Goal: Transaction & Acquisition: Book appointment/travel/reservation

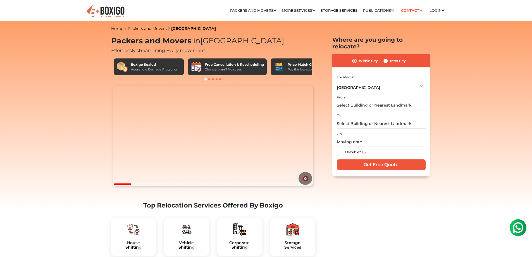
click at [382, 102] on input "text" at bounding box center [381, 105] width 89 height 10
type input "v"
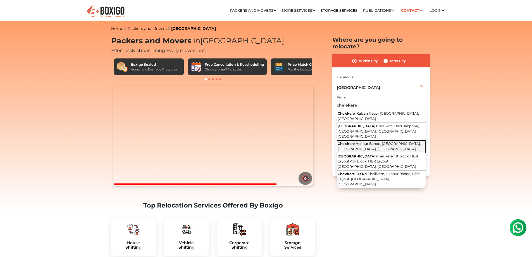
click at [385, 141] on span "Hennur Bande, Kalyan Nagar, Bengaluru, Karnataka" at bounding box center [379, 145] width 83 height 9
type input "Chelekere, Hennur Bande, Kalyan Nagar, Bengaluru, Karnataka"
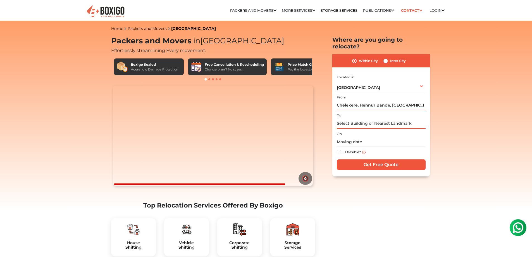
click at [361, 119] on input "text" at bounding box center [381, 124] width 89 height 10
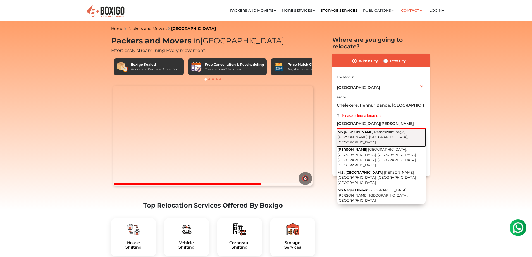
click at [383, 130] on span "Ramaswamipalya, Maruthi Sevanagar, Bengaluru, Karnataka" at bounding box center [373, 137] width 71 height 15
type input "MS Nagar, Ramaswamipalya, Maruthi Sevanagar, Bengaluru, Karnataka"
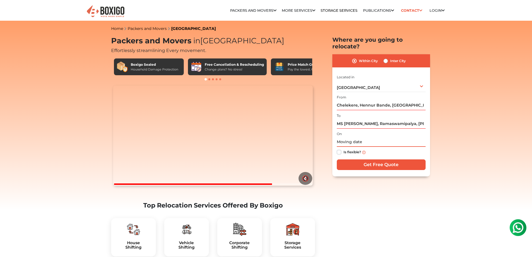
click at [358, 137] on input "text" at bounding box center [381, 142] width 89 height 10
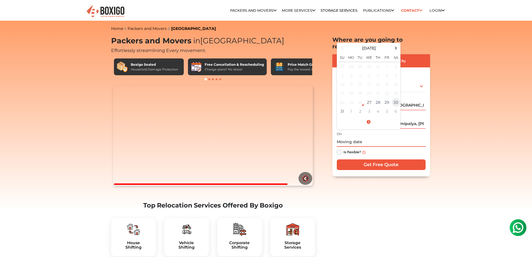
click at [394, 98] on td "30" at bounding box center [396, 102] width 9 height 9
type input "08/30/2025 12:00 AM"
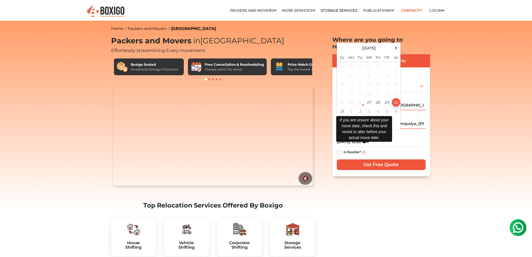
click at [365, 151] on img at bounding box center [363, 152] width 3 height 3
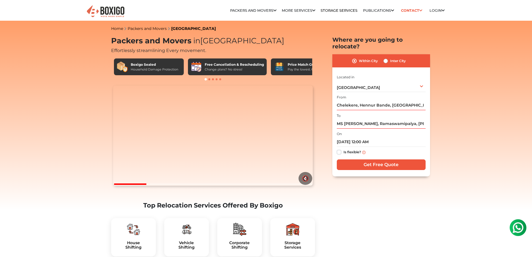
click at [344, 149] on label "Is flexible?" at bounding box center [353, 152] width 18 height 6
click at [340, 149] on input "Is flexible?" at bounding box center [339, 152] width 4 height 6
checkbox input "true"
click at [380, 159] on input "Get Free Quote" at bounding box center [381, 164] width 89 height 11
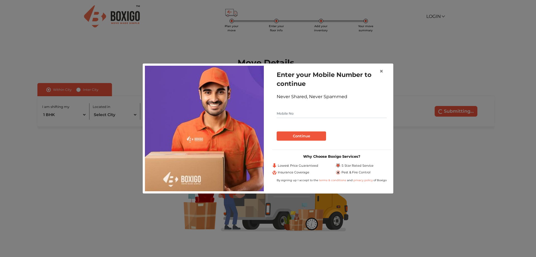
click at [321, 105] on form "Enter your Mobile Number to continue Never Shared, Never Spammed Continue" at bounding box center [332, 105] width 110 height 70
click at [315, 111] on input "text" at bounding box center [332, 113] width 110 height 9
type input "6362815802"
click at [316, 137] on button "Continue" at bounding box center [301, 135] width 49 height 9
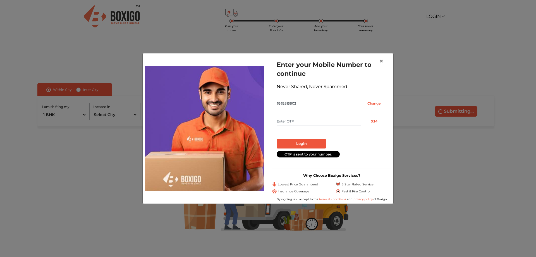
click at [311, 120] on input "text" at bounding box center [319, 121] width 85 height 9
type input "4319"
click at [315, 145] on button "Login" at bounding box center [301, 143] width 49 height 9
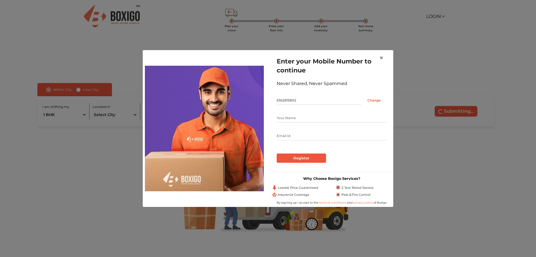
click at [306, 115] on input "text" at bounding box center [332, 117] width 110 height 9
type input "kishore i prabhakar"
click at [307, 135] on input "text" at bounding box center [332, 135] width 110 height 9
type input "[EMAIL_ADDRESS][DOMAIN_NAME]"
click at [310, 157] on input "Register" at bounding box center [301, 157] width 49 height 9
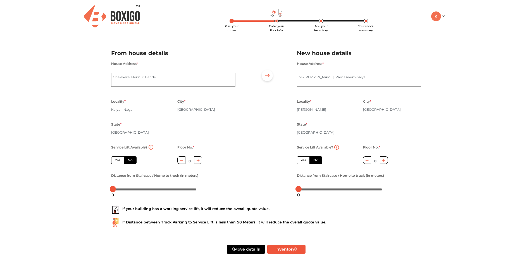
click at [198, 161] on icon "button" at bounding box center [198, 159] width 3 height 3
type input "2"
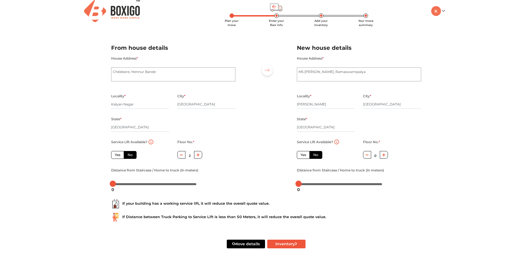
scroll to position [10, 0]
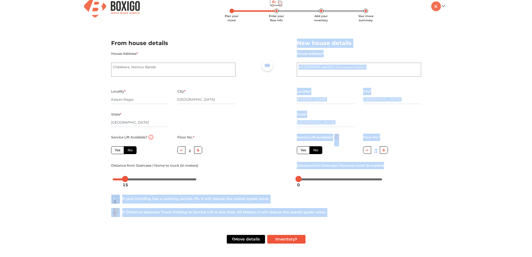
drag, startPoint x: 114, startPoint y: 180, endPoint x: 125, endPoint y: 179, distance: 10.9
click at [125, 179] on body "Plan your move Enter your floor info Add your inventory Your move summary My Mo…" at bounding box center [266, 118] width 532 height 257
drag, startPoint x: 125, startPoint y: 180, endPoint x: 118, endPoint y: 182, distance: 6.6
click at [118, 182] on body "Plan your move Enter your floor info Add your inventory Your move summary My Mo…" at bounding box center [266, 118] width 532 height 257
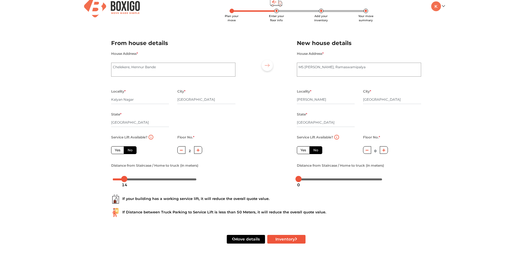
click at [118, 181] on div at bounding box center [154, 178] width 87 height 9
click at [129, 180] on body "Plan your move Enter your floor info Add your inventory Your move summary My Mo…" at bounding box center [266, 118] width 532 height 257
click at [116, 180] on body "Plan your move Enter your floor info Add your inventory Your move summary My Mo…" at bounding box center [266, 118] width 532 height 257
click at [122, 179] on div at bounding box center [155, 178] width 84 height 3
click at [127, 180] on body "Plan your move Enter your floor info Add your inventory Your move summary My Mo…" at bounding box center [266, 118] width 532 height 257
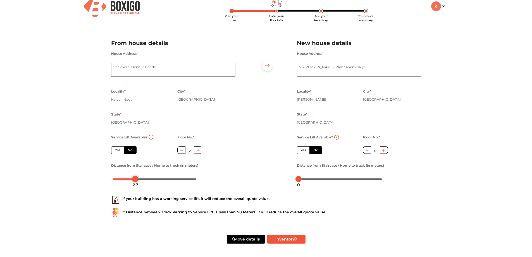
click at [135, 178] on div at bounding box center [155, 178] width 84 height 3
click at [131, 180] on body "Plan your move Enter your floor info Add your inventory Your move summary My Mo…" at bounding box center [266, 118] width 532 height 257
click at [385, 151] on icon "button" at bounding box center [383, 149] width 3 height 3
click at [369, 151] on button "button" at bounding box center [367, 150] width 8 height 8
type input "0"
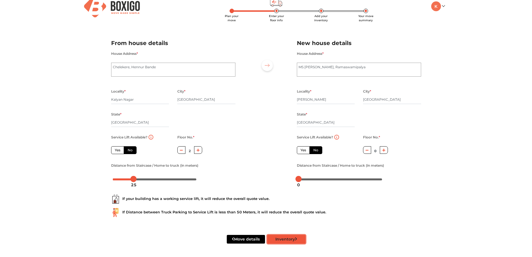
click at [276, 240] on button "Inventory" at bounding box center [286, 239] width 38 height 9
radio input "true"
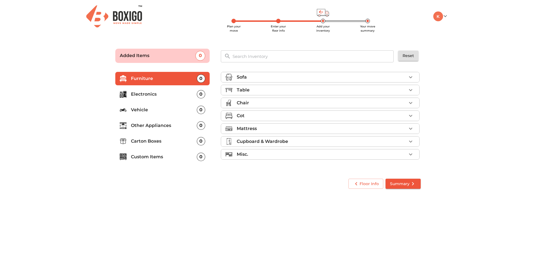
click at [284, 76] on div "Sofa" at bounding box center [322, 77] width 170 height 7
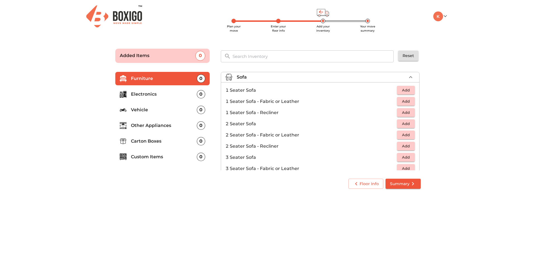
click at [409, 90] on span "Add" at bounding box center [406, 90] width 12 height 6
click at [409, 90] on icon "button" at bounding box center [411, 90] width 7 height 7
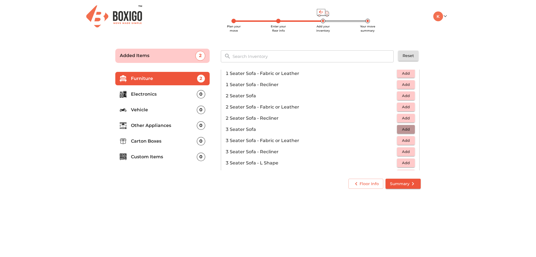
click at [409, 129] on button "Add" at bounding box center [406, 129] width 18 height 9
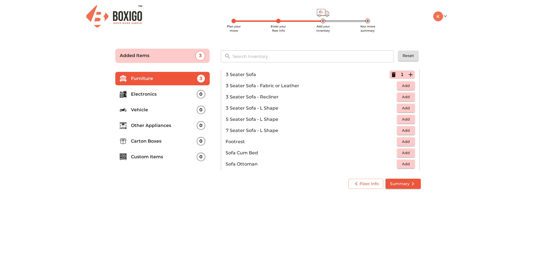
scroll to position [166, 0]
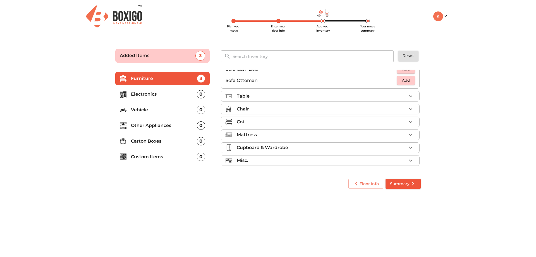
click at [293, 93] on div "Table" at bounding box center [322, 96] width 170 height 7
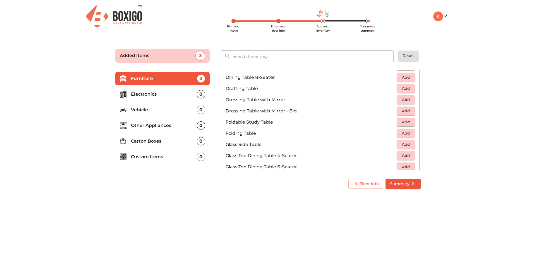
scroll to position [140, 0]
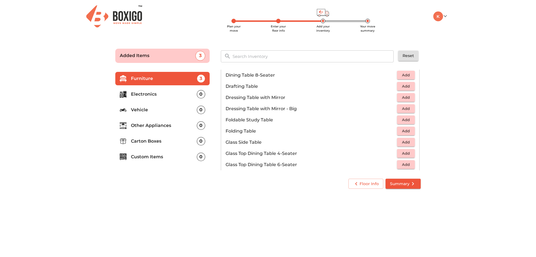
click at [405, 96] on span "Add" at bounding box center [406, 97] width 12 height 6
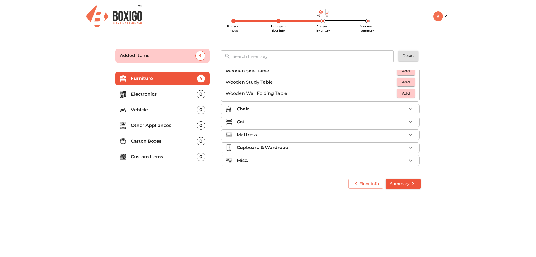
click at [296, 109] on div "Chair" at bounding box center [322, 109] width 170 height 7
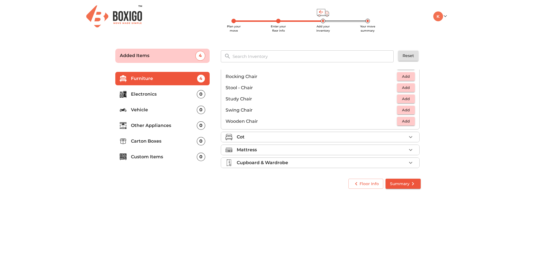
scroll to position [233, 0]
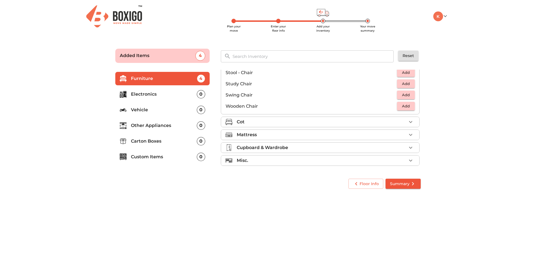
click at [270, 122] on div "Cot" at bounding box center [322, 121] width 170 height 7
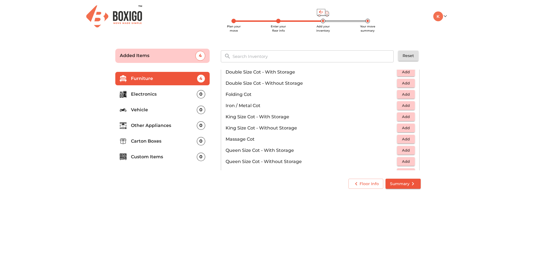
scroll to position [125, 0]
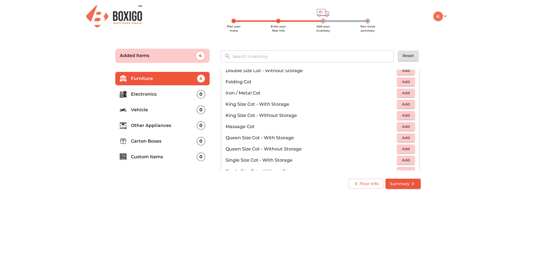
click at [407, 149] on span "Add" at bounding box center [406, 149] width 12 height 6
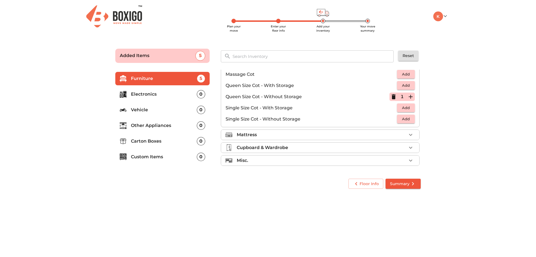
click at [304, 132] on div "Mattress" at bounding box center [322, 134] width 170 height 7
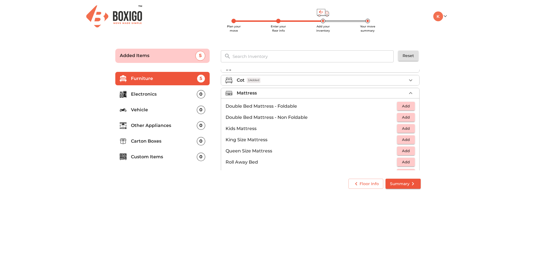
scroll to position [63, 0]
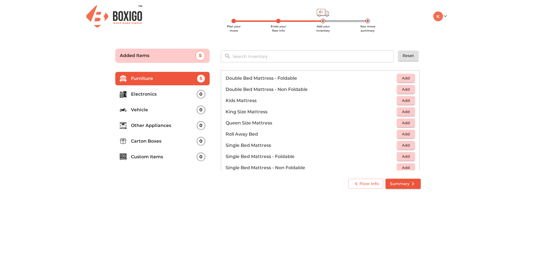
click at [407, 122] on span "Add" at bounding box center [406, 123] width 12 height 6
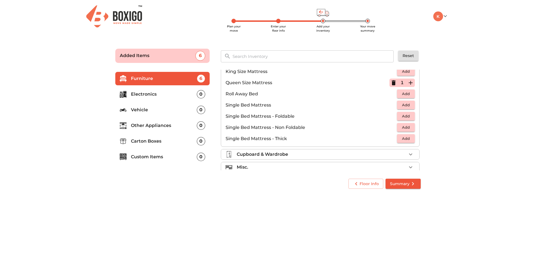
scroll to position [110, 0]
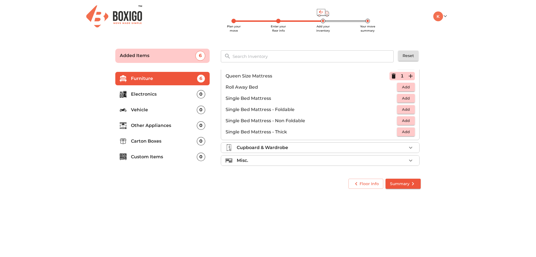
click at [296, 148] on div "Cupboard & Wardrobe" at bounding box center [322, 147] width 170 height 7
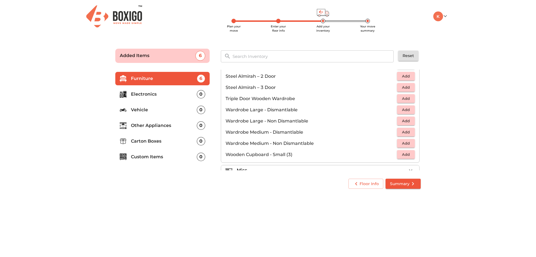
scroll to position [189, 0]
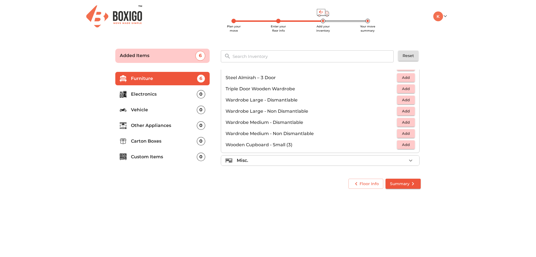
click at [201, 124] on div "0" at bounding box center [201, 125] width 8 height 8
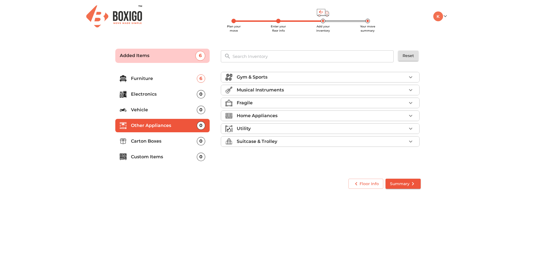
click at [281, 115] on div "Home Appliances" at bounding box center [322, 115] width 170 height 7
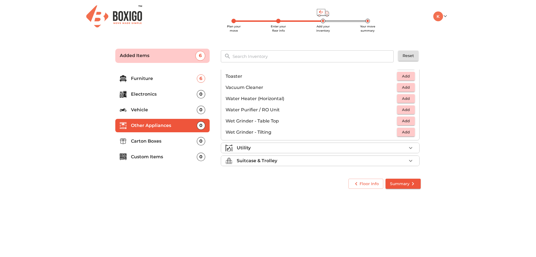
scroll to position [388, 0]
click at [149, 140] on p "Carton Boxes" at bounding box center [164, 141] width 66 height 7
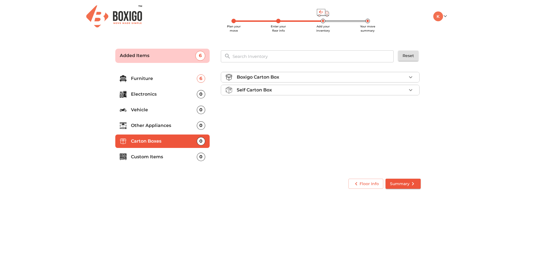
click at [277, 77] on p "Boxigo Carton Box" at bounding box center [258, 77] width 42 height 7
click at [277, 89] on div "Self Carton Box" at bounding box center [322, 90] width 170 height 7
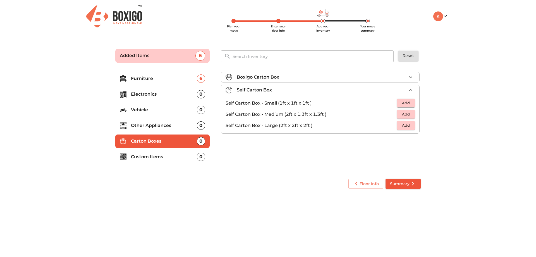
click at [277, 89] on div "Self Carton Box" at bounding box center [322, 90] width 170 height 7
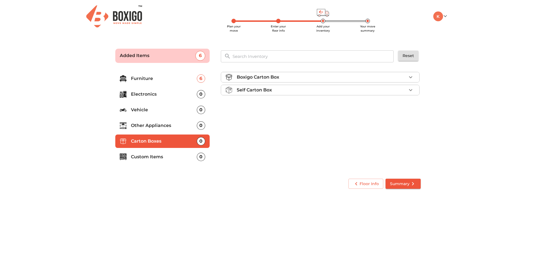
click at [189, 153] on li "Custom Items 0" at bounding box center [162, 156] width 94 height 13
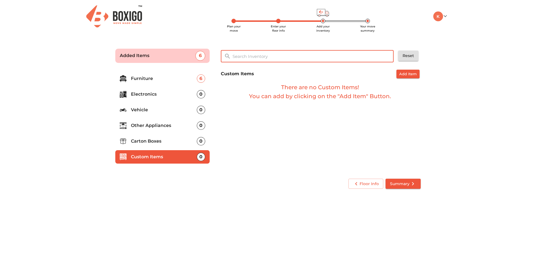
click at [328, 60] on input "text" at bounding box center [313, 56] width 168 height 12
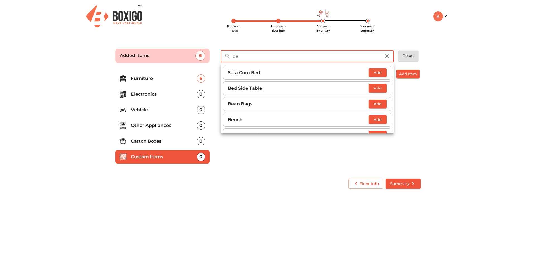
type input "b"
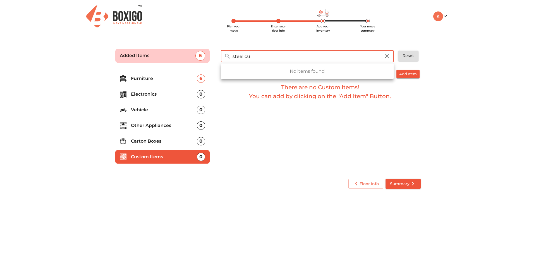
type input "steel cu"
click at [389, 55] on icon "button" at bounding box center [387, 56] width 7 height 7
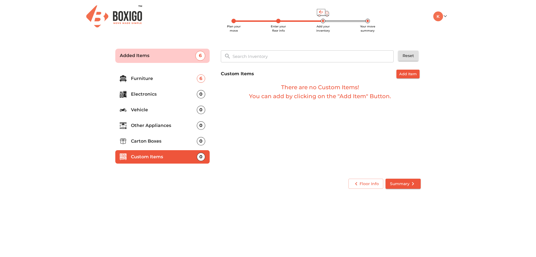
click at [171, 106] on p "Vehicle" at bounding box center [164, 109] width 66 height 7
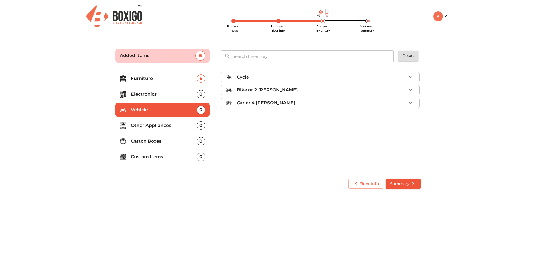
click at [171, 97] on p "Electronics" at bounding box center [164, 94] width 66 height 7
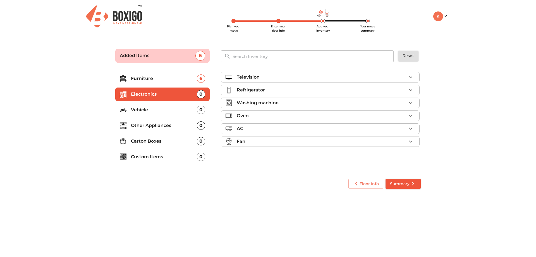
click at [173, 82] on p "Furniture" at bounding box center [164, 78] width 66 height 7
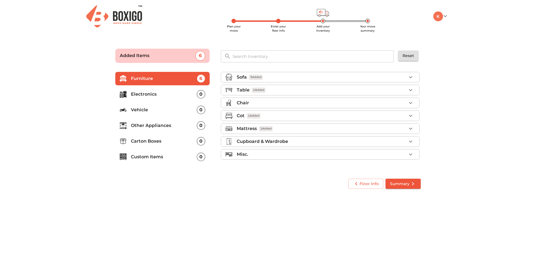
click at [273, 142] on p "Cupboard & Wardrobe" at bounding box center [262, 141] width 51 height 7
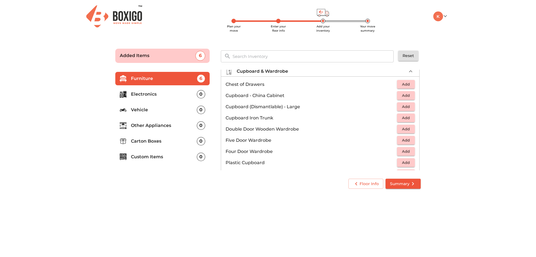
scroll to position [84, 0]
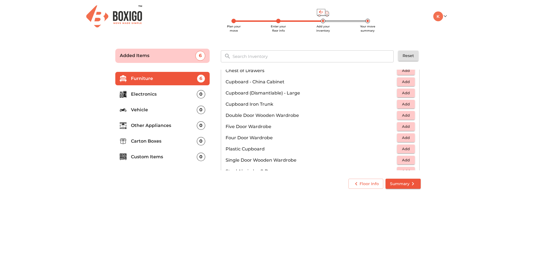
click at [407, 103] on span "Add" at bounding box center [406, 104] width 12 height 6
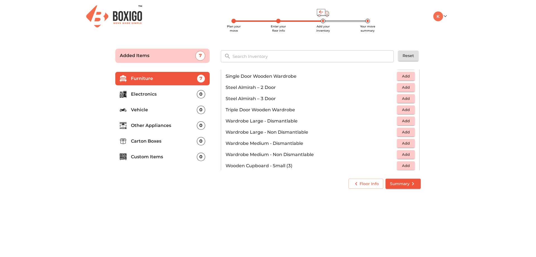
scroll to position [189, 0]
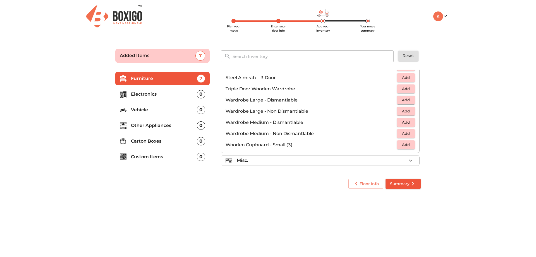
click at [139, 92] on p "Electronics" at bounding box center [164, 94] width 66 height 7
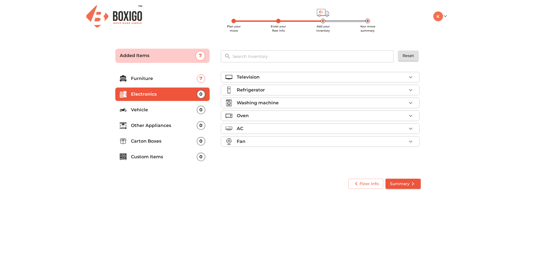
scroll to position [0, 0]
click at [262, 77] on div "Television" at bounding box center [322, 77] width 170 height 7
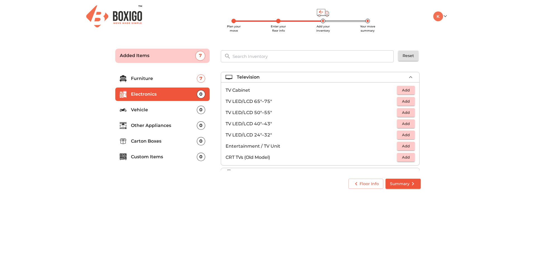
click at [401, 124] on span "Add" at bounding box center [406, 123] width 12 height 6
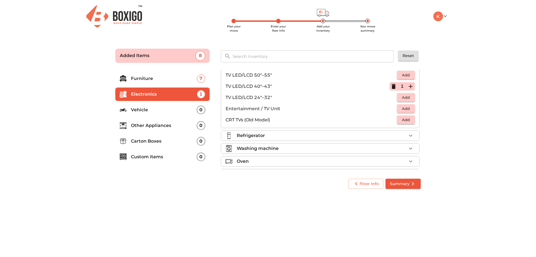
scroll to position [56, 0]
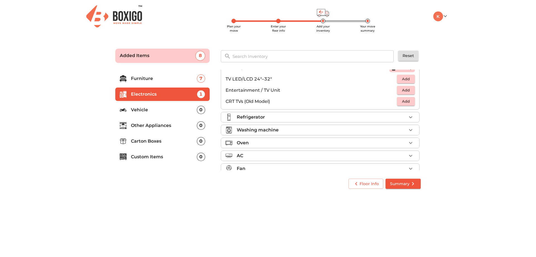
click at [279, 115] on div "Refrigerator" at bounding box center [322, 117] width 170 height 7
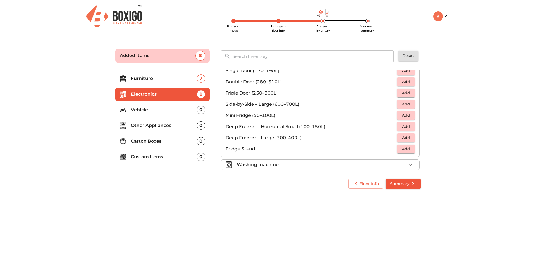
scroll to position [0, 0]
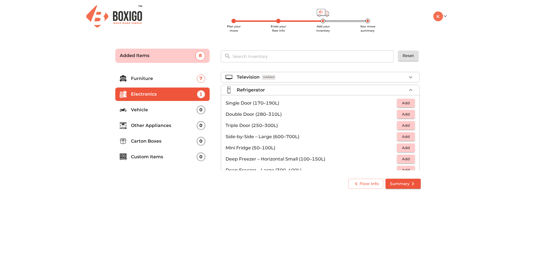
click at [403, 101] on span "Add" at bounding box center [406, 103] width 12 height 6
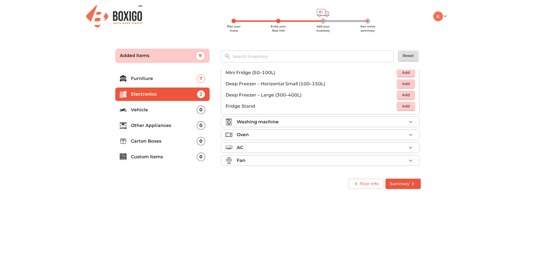
click at [299, 122] on div "Washing machine" at bounding box center [322, 121] width 170 height 7
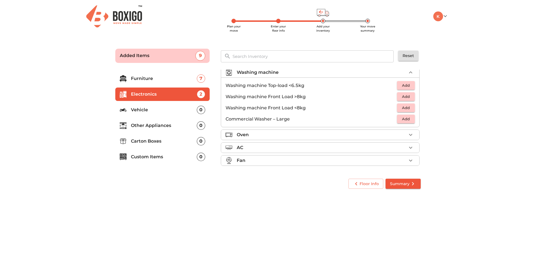
scroll to position [27, 0]
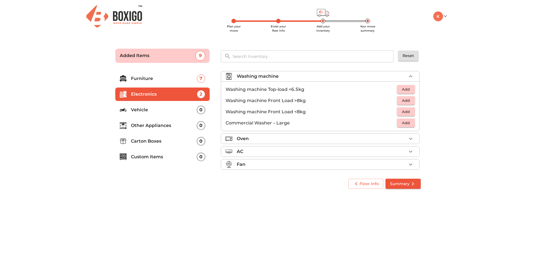
click at [408, 90] on span "Add" at bounding box center [406, 89] width 12 height 6
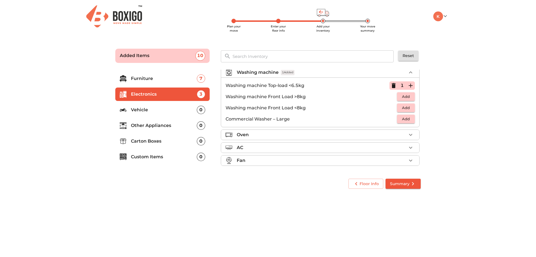
click at [276, 135] on div "Oven" at bounding box center [322, 134] width 170 height 7
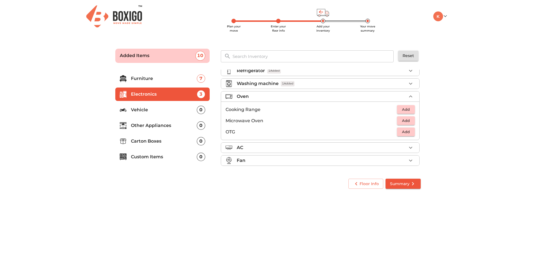
scroll to position [19, 0]
click at [267, 149] on div "AC" at bounding box center [322, 147] width 170 height 7
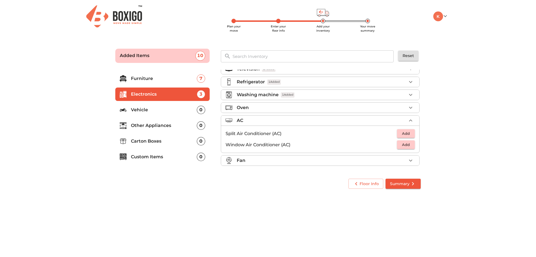
scroll to position [8, 0]
click at [263, 161] on div "Fan" at bounding box center [322, 160] width 170 height 7
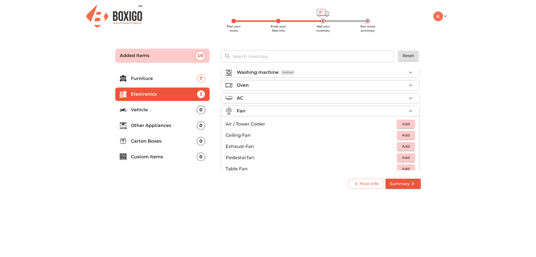
scroll to position [42, 0]
click at [408, 111] on span "Add" at bounding box center [406, 112] width 12 height 6
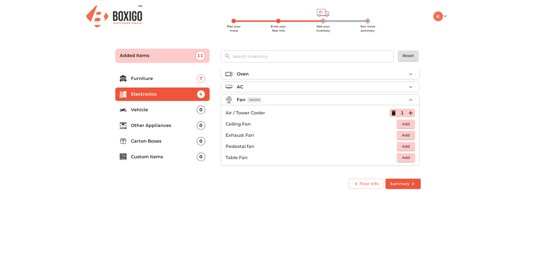
click at [141, 106] on p "Vehicle" at bounding box center [164, 109] width 66 height 7
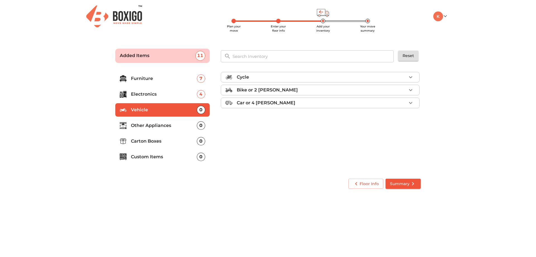
scroll to position [0, 0]
click at [149, 118] on ul "Furniture 7 Electronics 4 Vehicle 0 Other Appliances 0 Carton Boxes 0 Custom It…" at bounding box center [162, 119] width 94 height 98
click at [150, 125] on p "Other Appliances" at bounding box center [164, 125] width 66 height 7
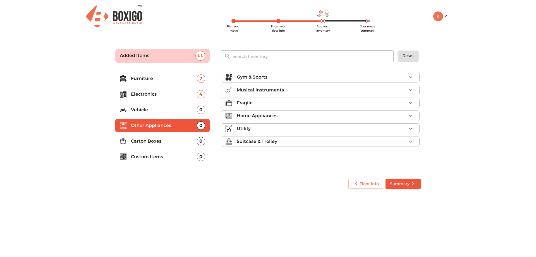
click at [281, 115] on div "Home Appliances" at bounding box center [322, 115] width 170 height 7
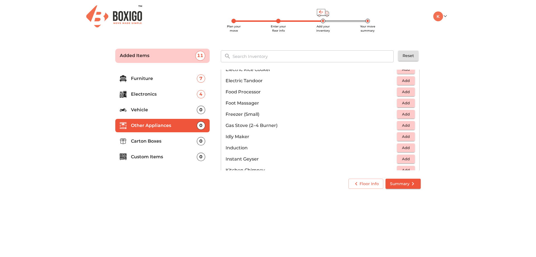
scroll to position [196, 0]
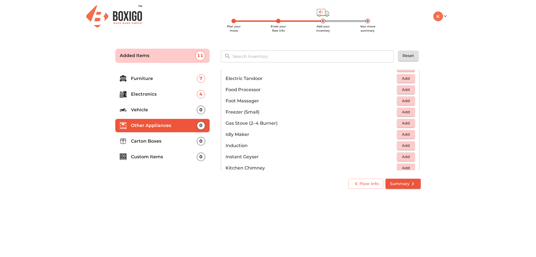
click at [403, 122] on span "Add" at bounding box center [406, 123] width 12 height 6
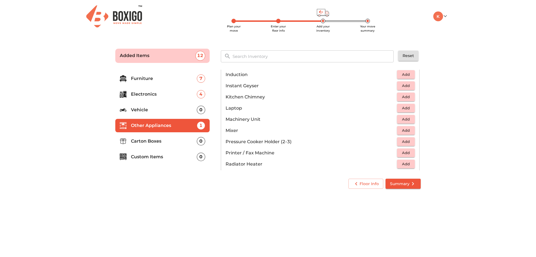
scroll to position [279, 0]
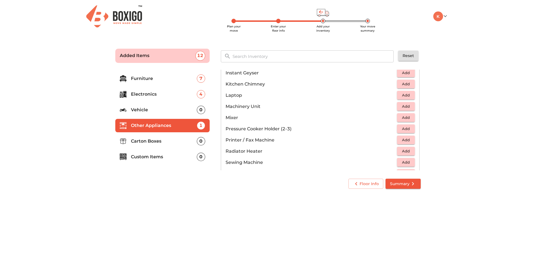
click at [406, 118] on span "Add" at bounding box center [406, 117] width 12 height 6
click at [390, 116] on icon "button" at bounding box center [393, 117] width 7 height 7
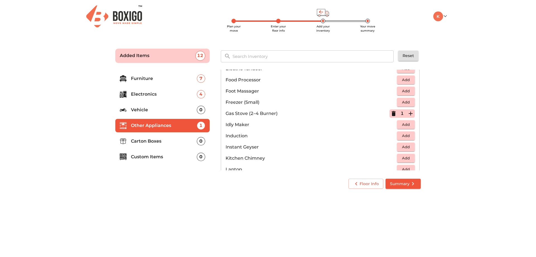
scroll to position [196, 0]
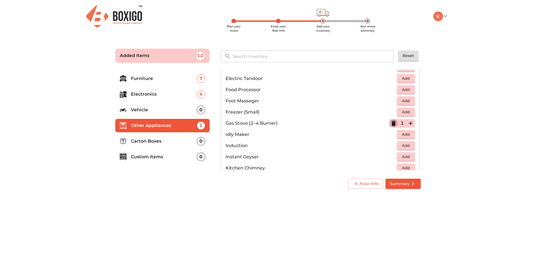
click at [392, 120] on icon "button" at bounding box center [393, 123] width 7 height 7
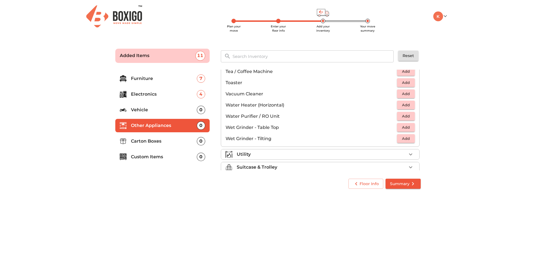
scroll to position [388, 0]
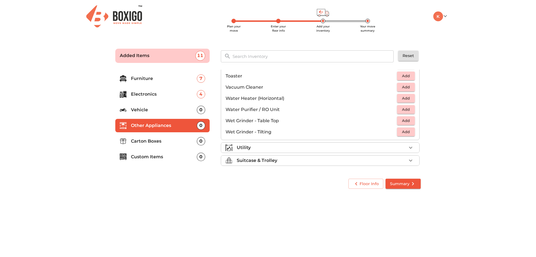
click at [181, 140] on p "Carton Boxes" at bounding box center [164, 141] width 66 height 7
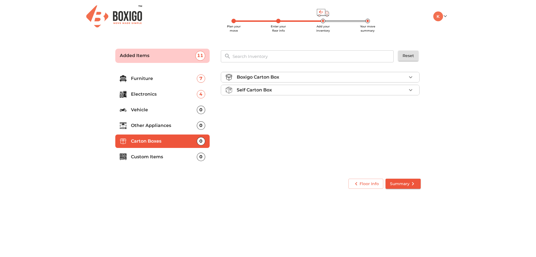
click at [180, 153] on p "Custom Items" at bounding box center [164, 156] width 66 height 7
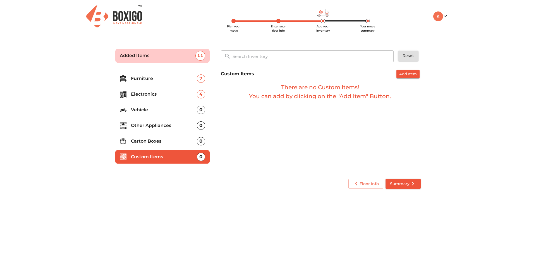
click at [180, 145] on li "Carton Boxes 0" at bounding box center [162, 140] width 94 height 13
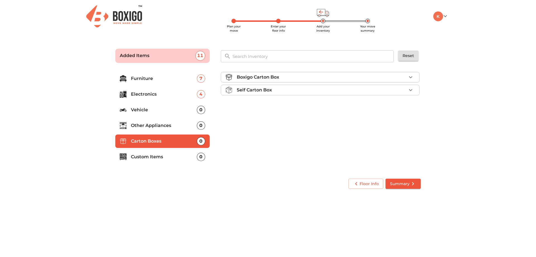
click at [152, 118] on ul "Furniture 7 Electronics 4 Vehicle 0 Other Appliances 0 Carton Boxes 0 Custom It…" at bounding box center [162, 119] width 94 height 98
click at [153, 125] on p "Other Appliances" at bounding box center [164, 125] width 66 height 7
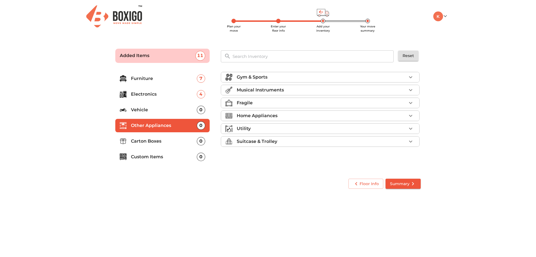
click at [157, 114] on li "Vehicle 0" at bounding box center [162, 109] width 94 height 13
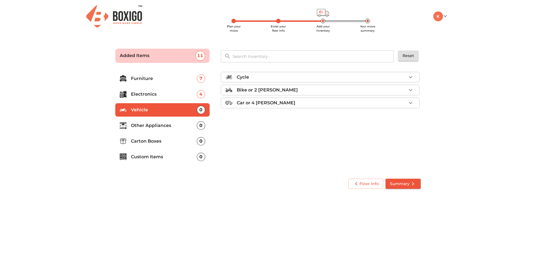
click at [161, 124] on p "Other Appliances" at bounding box center [164, 125] width 66 height 7
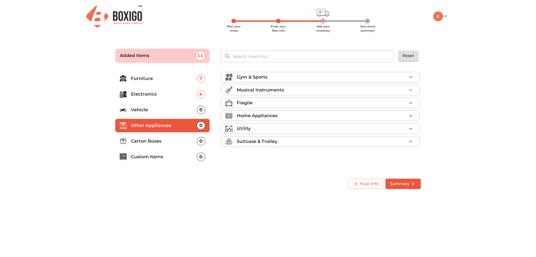
click at [260, 116] on p "Home Appliances" at bounding box center [257, 115] width 41 height 7
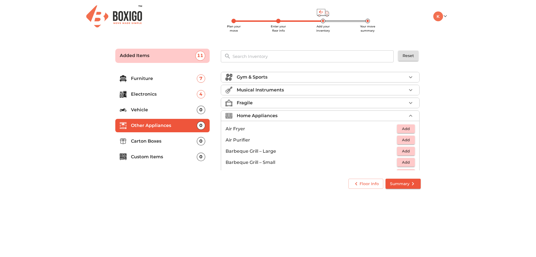
click at [266, 113] on p "Home Appliances" at bounding box center [257, 115] width 41 height 7
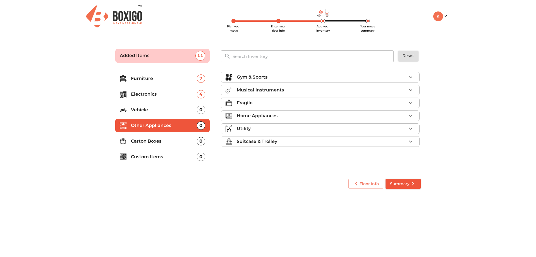
click at [265, 88] on p "Musical Instruments" at bounding box center [260, 90] width 47 height 7
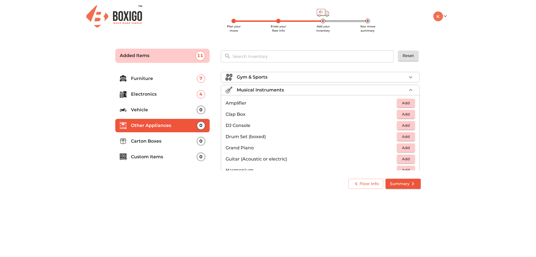
click at [265, 88] on p "Musical Instruments" at bounding box center [260, 90] width 47 height 7
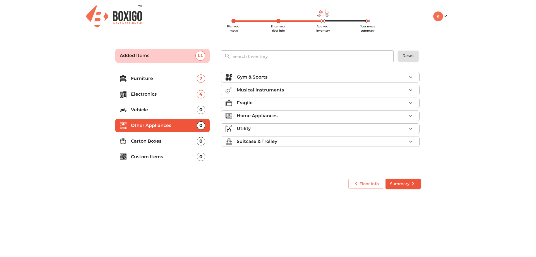
click at [265, 80] on p "Gym & Sports" at bounding box center [252, 77] width 31 height 7
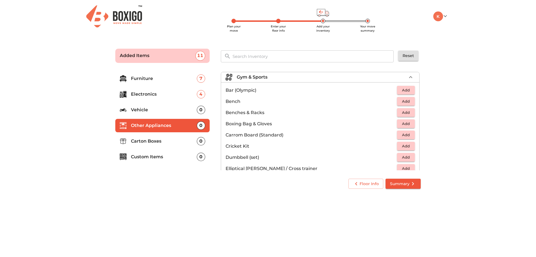
click at [265, 80] on p "Gym & Sports" at bounding box center [252, 77] width 31 height 7
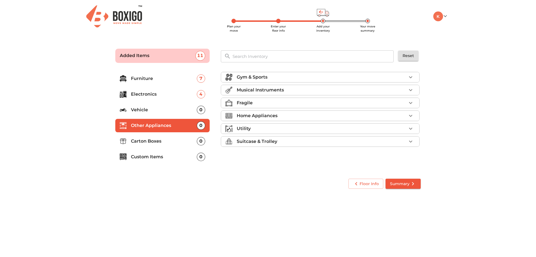
click at [261, 102] on div "Fragile" at bounding box center [322, 102] width 170 height 7
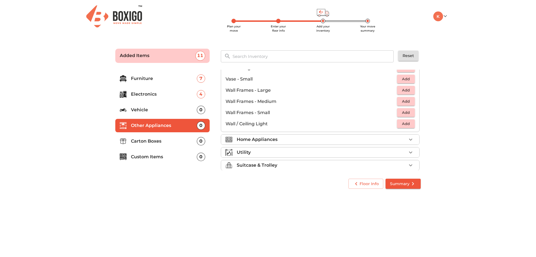
scroll to position [377, 0]
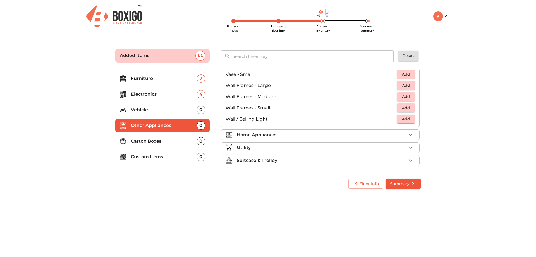
click at [262, 149] on div "Utility" at bounding box center [322, 147] width 170 height 7
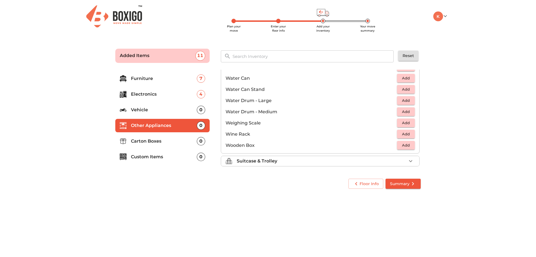
scroll to position [421, 0]
click at [252, 158] on p "Suitcase & Trolley" at bounding box center [257, 160] width 41 height 7
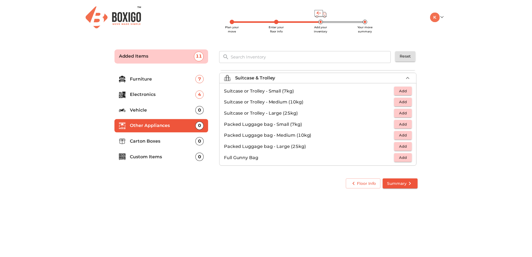
scroll to position [64, 0]
click at [394, 183] on span "Summary" at bounding box center [403, 183] width 26 height 7
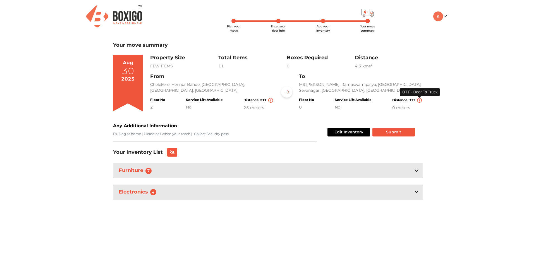
click at [421, 100] on img at bounding box center [419, 100] width 5 height 5
click at [406, 105] on div "0 meters" at bounding box center [407, 108] width 31 height 6
click at [401, 108] on div "0 meters" at bounding box center [407, 108] width 31 height 6
click at [361, 130] on button "Edit Inventory" at bounding box center [349, 132] width 43 height 9
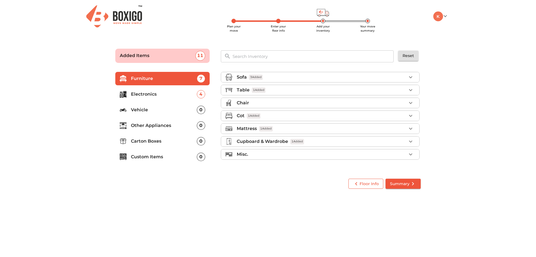
click at [362, 184] on span "Floor Info" at bounding box center [366, 183] width 26 height 7
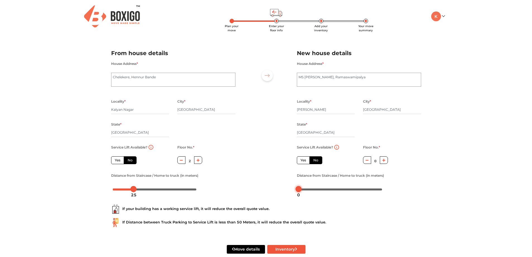
click at [302, 190] on body "Plan your move Enter your floor info Add your inventory Your move summary My Mo…" at bounding box center [266, 128] width 532 height 257
click at [305, 190] on div "5" at bounding box center [302, 194] width 7 height 9
click at [304, 189] on div at bounding box center [305, 189] width 6 height 6
click at [302, 189] on div at bounding box center [305, 189] width 6 height 6
click at [301, 190] on body "Plan your move Enter your floor info Add your inventory Your move summary My Mo…" at bounding box center [266, 128] width 532 height 257
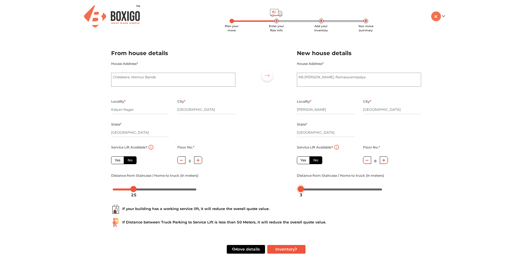
click at [304, 189] on div at bounding box center [341, 188] width 84 height 3
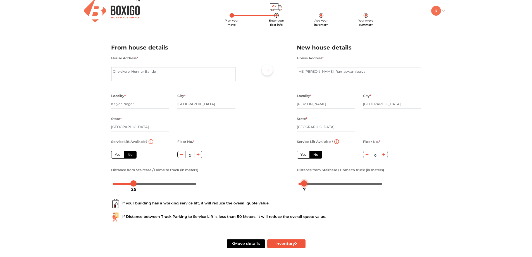
scroll to position [10, 0]
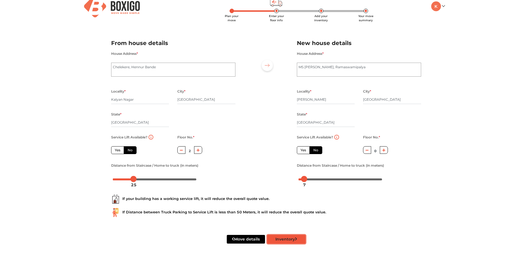
click at [285, 242] on button "Inventory" at bounding box center [286, 239] width 38 height 9
radio input "true"
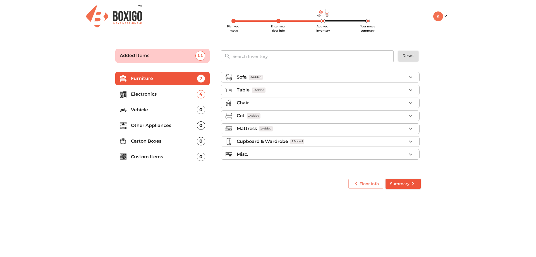
click at [412, 185] on icon "submit" at bounding box center [413, 183] width 7 height 7
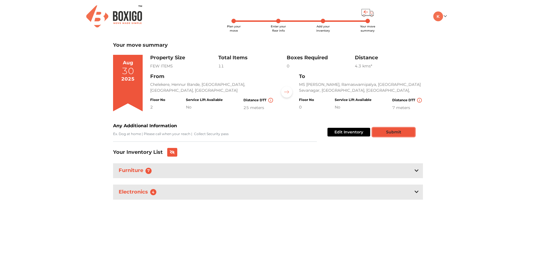
click at [403, 132] on button "Submit" at bounding box center [394, 132] width 42 height 9
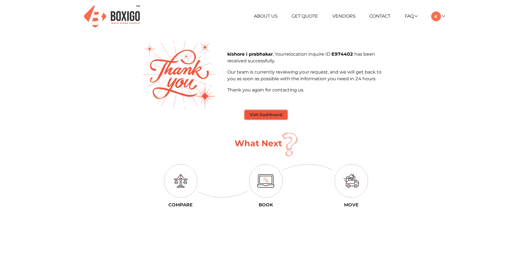
click at [261, 115] on button "Visit Dashboard" at bounding box center [266, 114] width 42 height 9
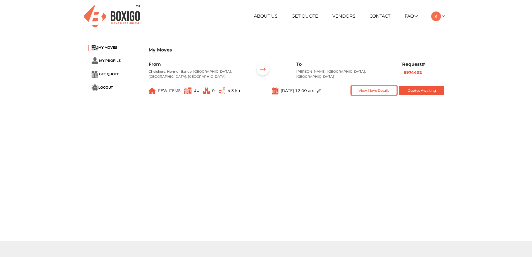
click at [368, 89] on button "View Move Details" at bounding box center [374, 90] width 46 height 9
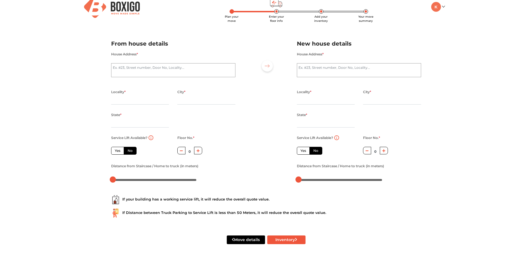
scroll to position [10, 0]
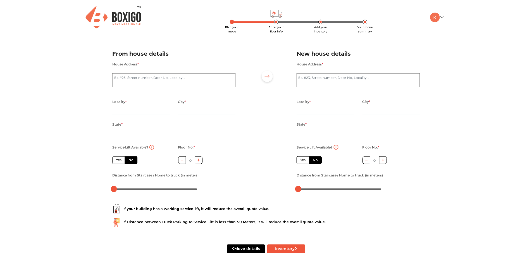
scroll to position [10, 0]
